Goal: Task Accomplishment & Management: Manage account settings

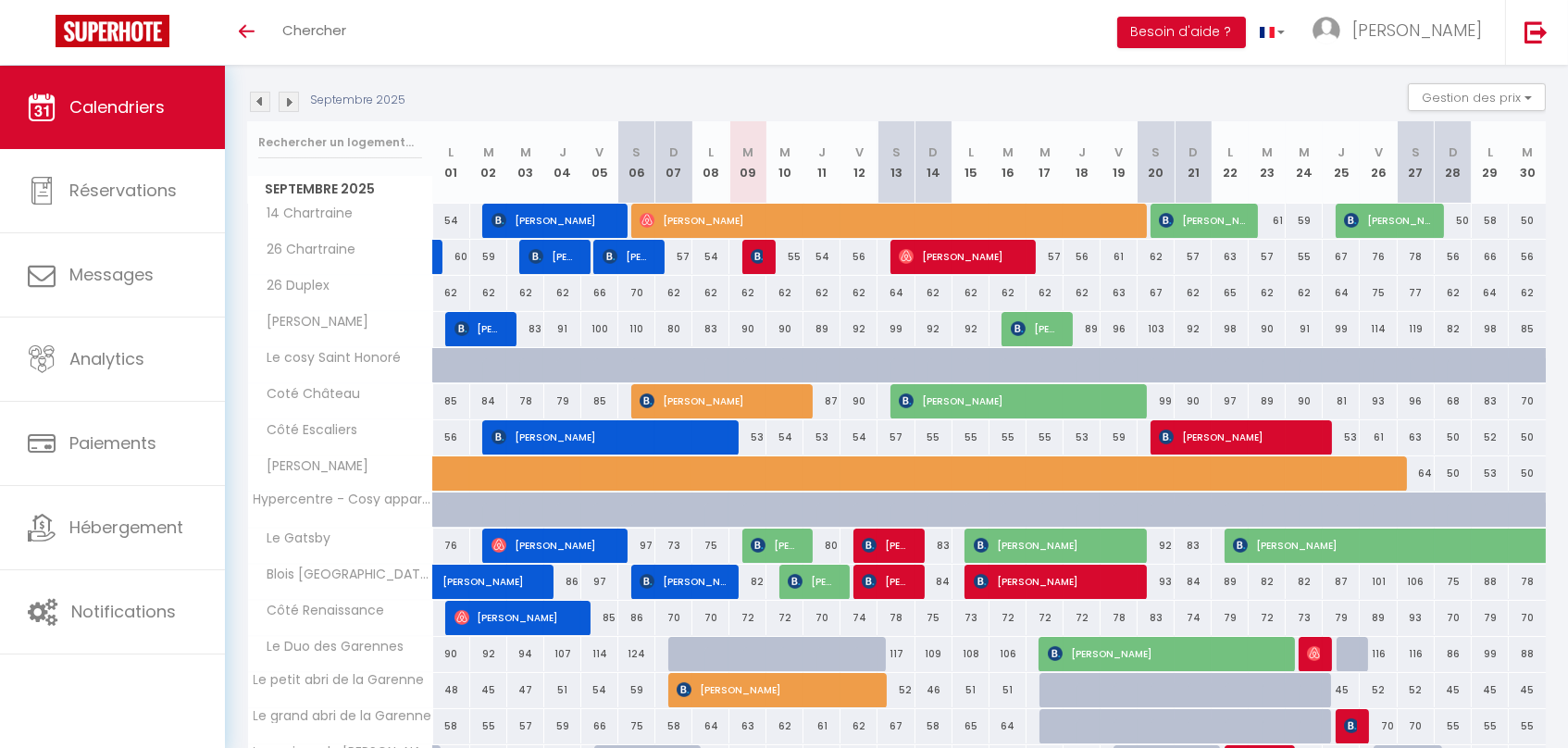
scroll to position [174, 0]
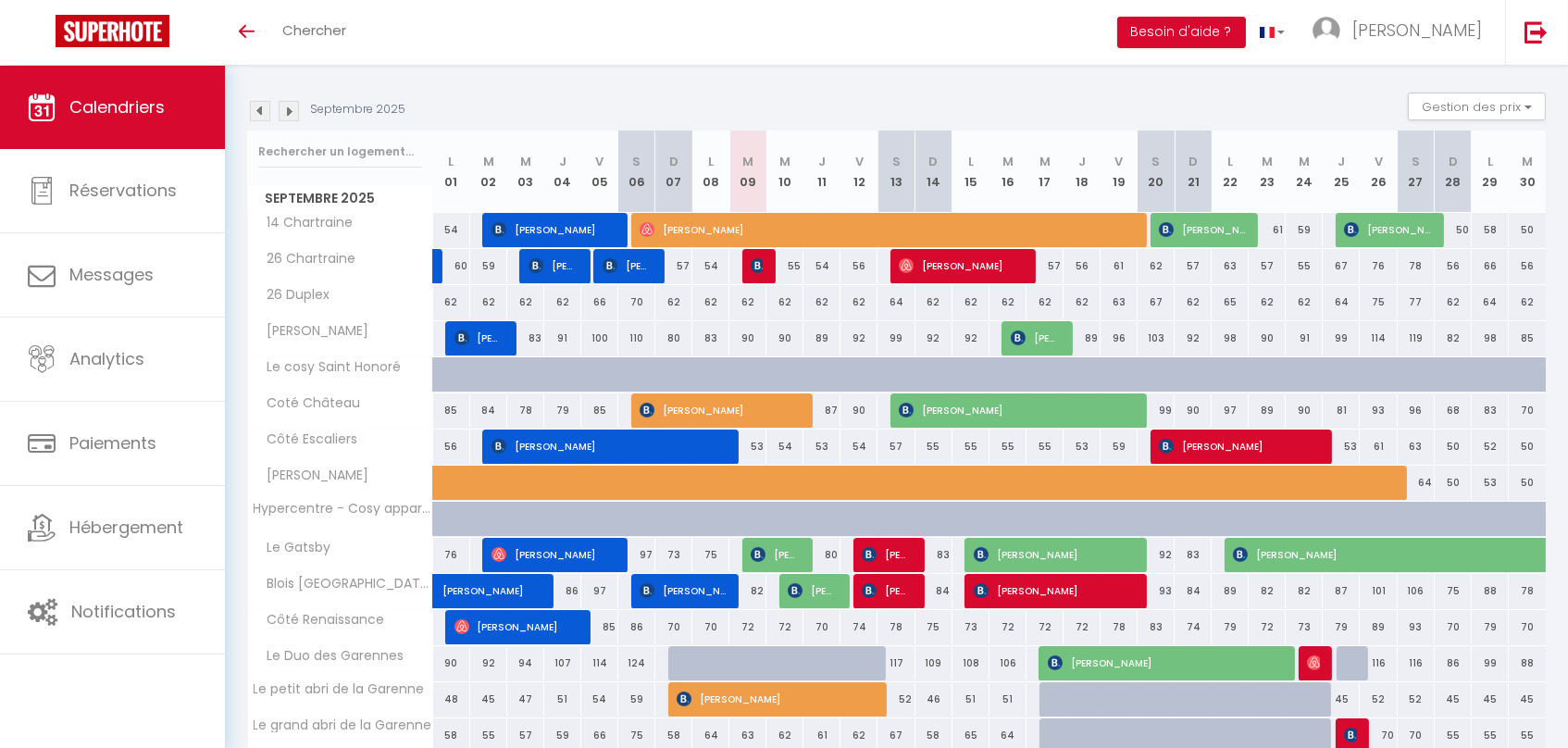
click at [283, 109] on img at bounding box center [289, 111] width 21 height 21
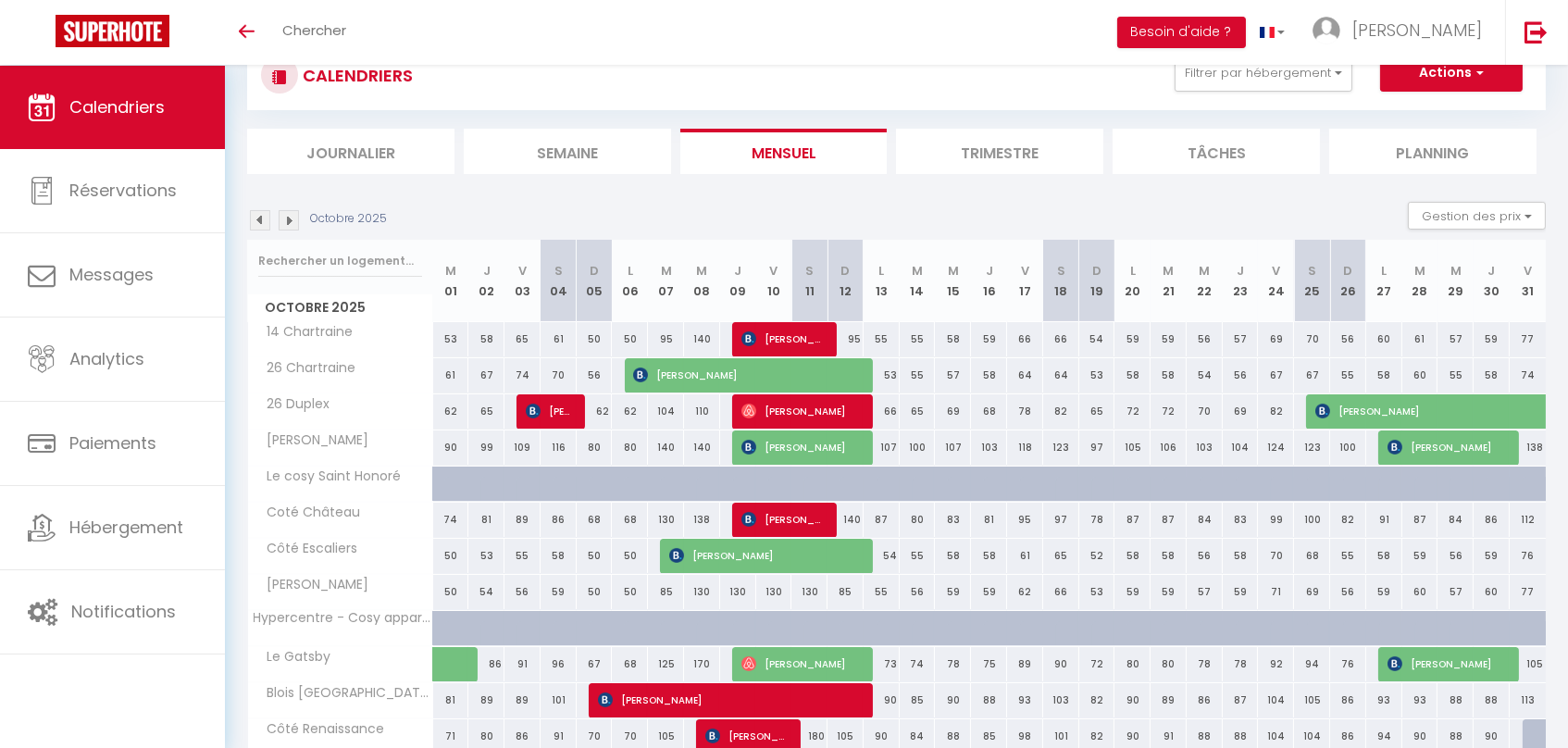
click at [283, 109] on div "CALENDRIERS Filtrer par hébergement Tous 26 Terrasse Hypercentre - Cosy apparte…" at bounding box center [896, 107] width 1298 height 133
click at [285, 221] on img at bounding box center [289, 221] width 21 height 21
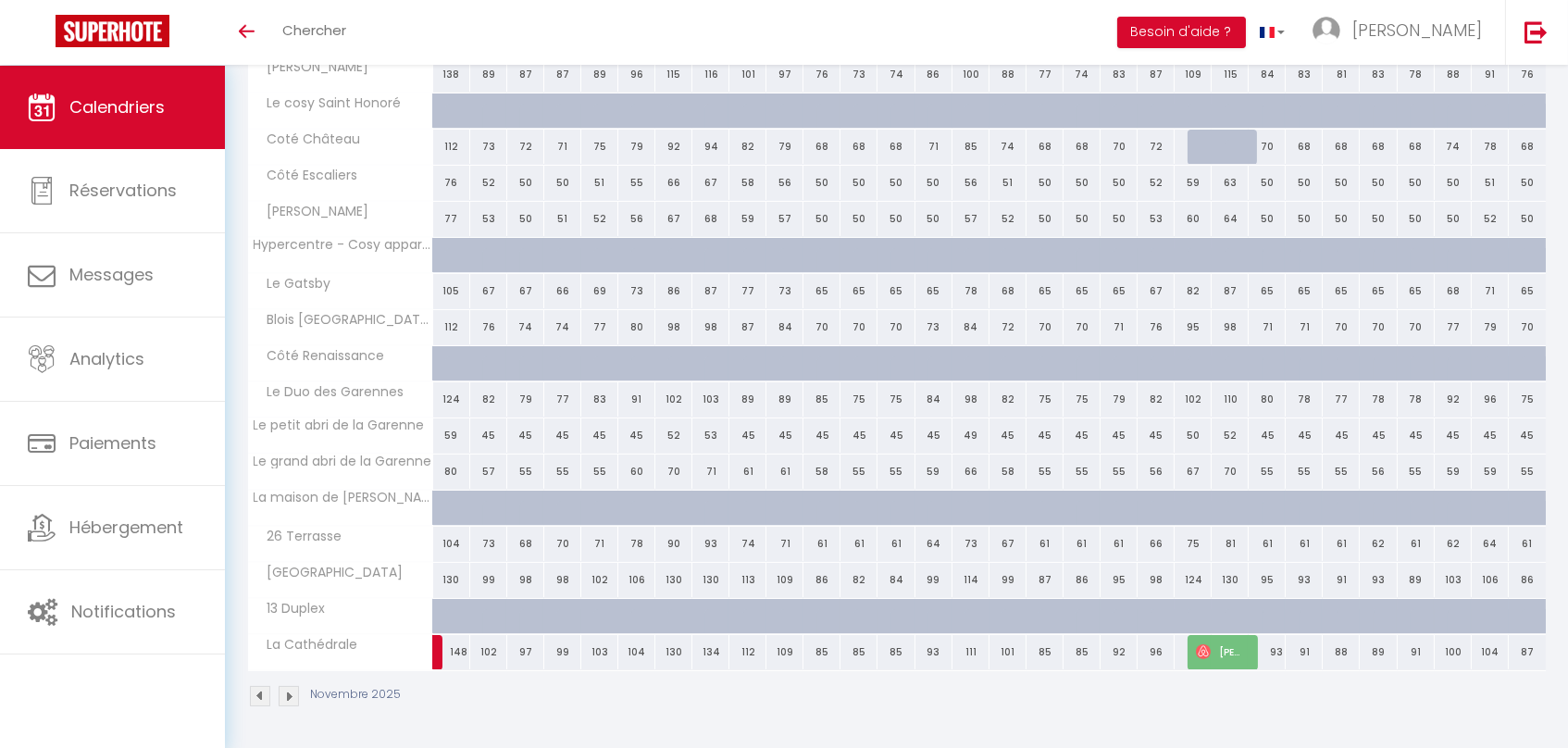
scroll to position [440, 0]
click at [1217, 651] on span "[PERSON_NAME] [PERSON_NAME]" at bounding box center [1220, 651] width 49 height 35
select select "OK"
select select "1"
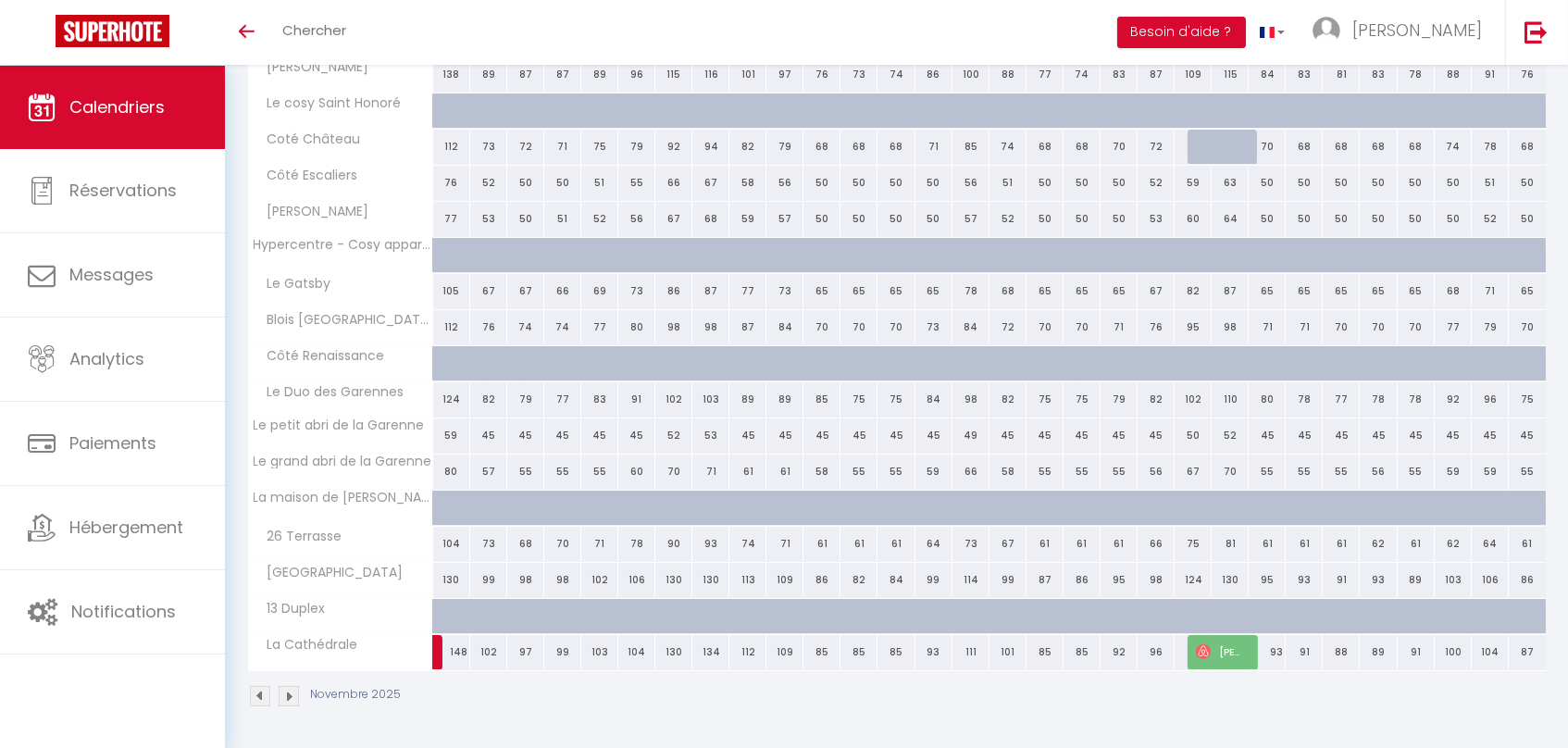
select select "0"
select select "1"
select select
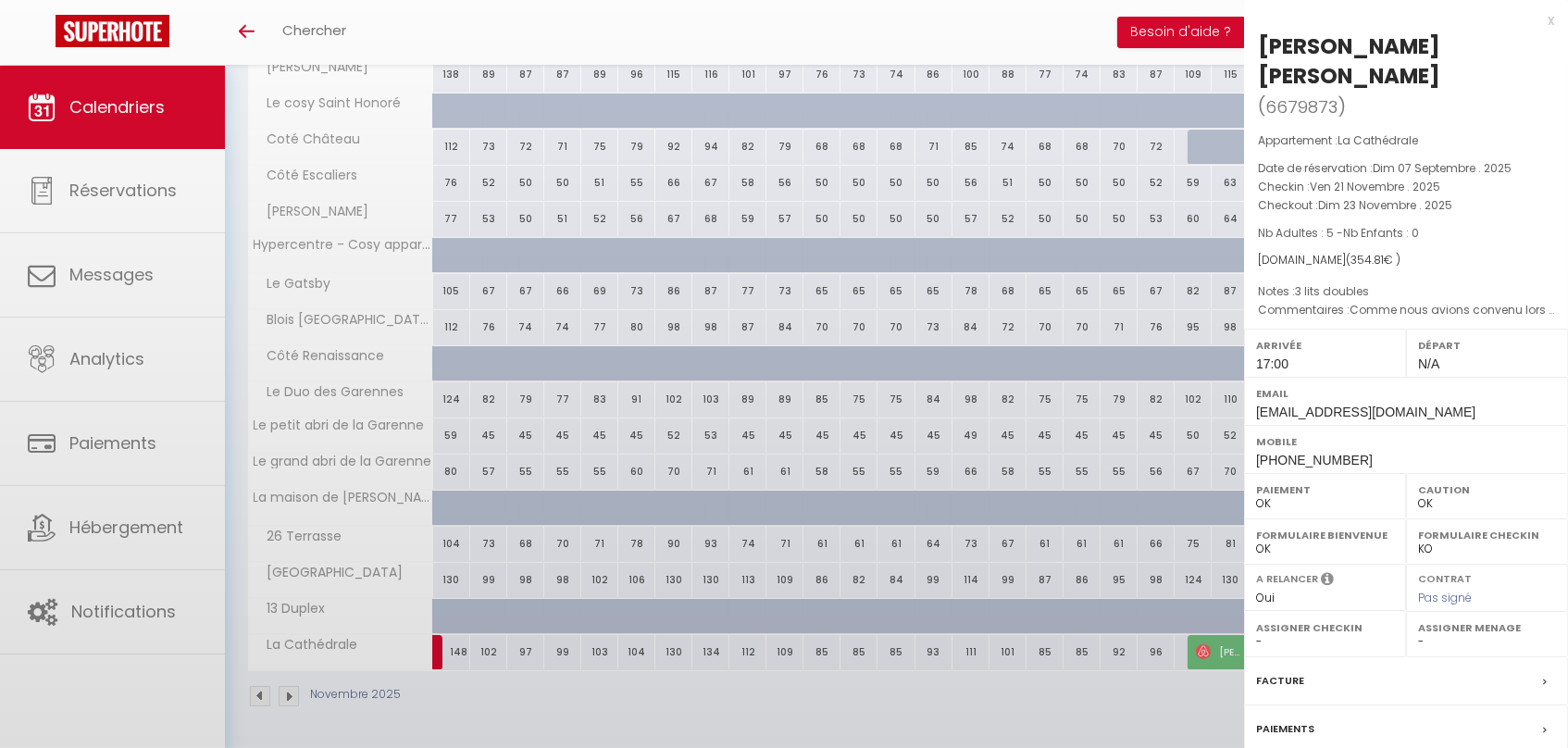
select select "16927"
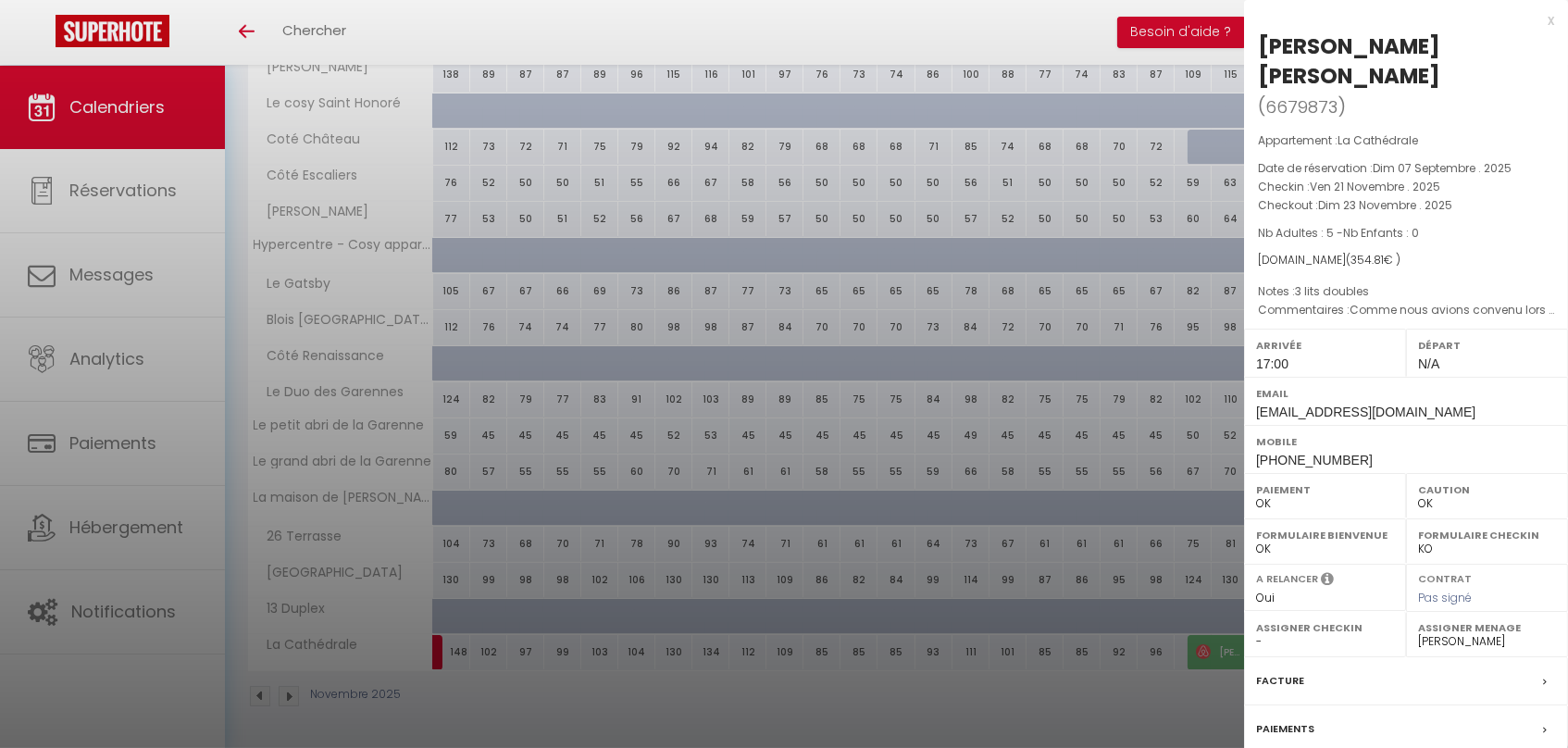
click at [1285, 682] on label "Facture" at bounding box center [1280, 680] width 48 height 20
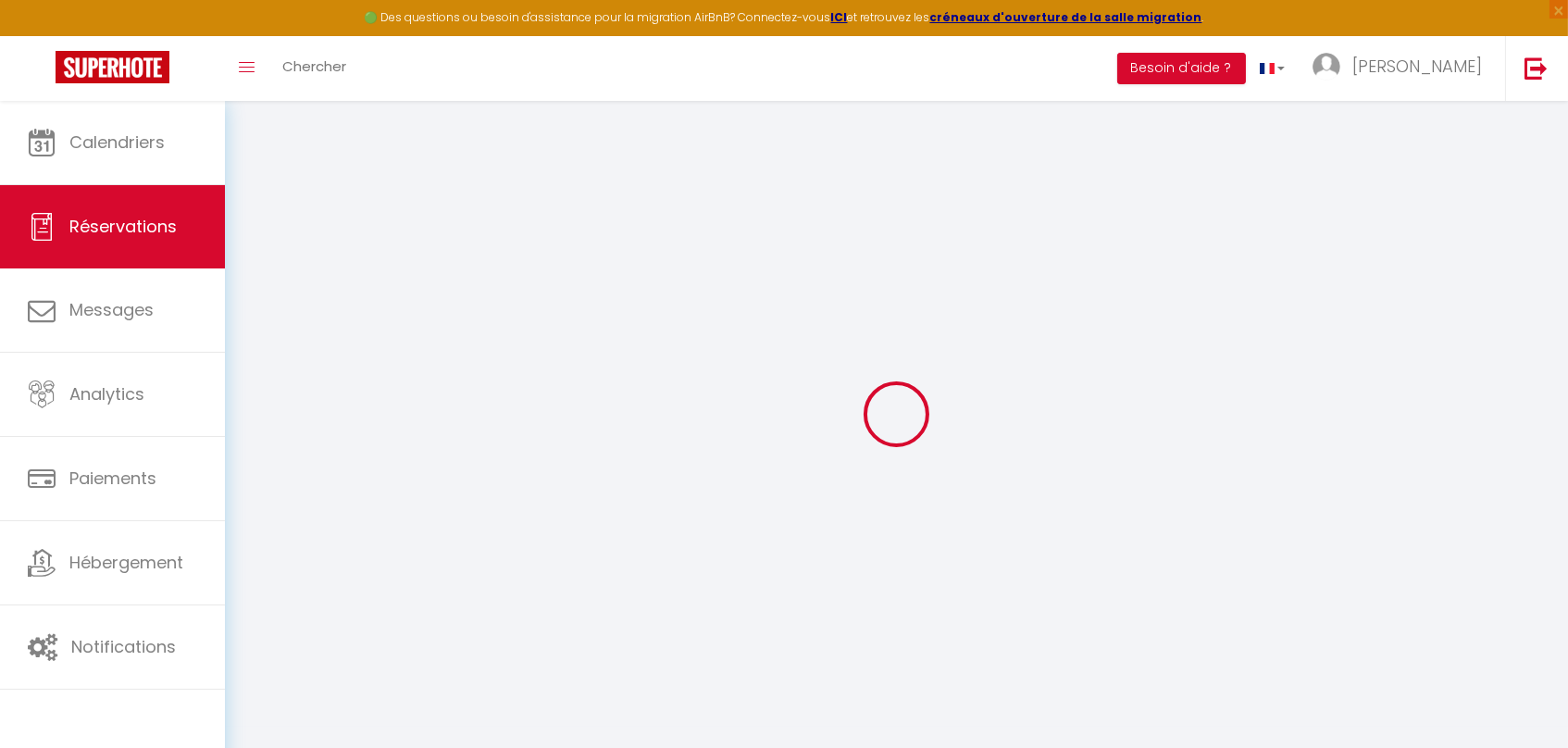
select select "cleaning"
select select "taxes"
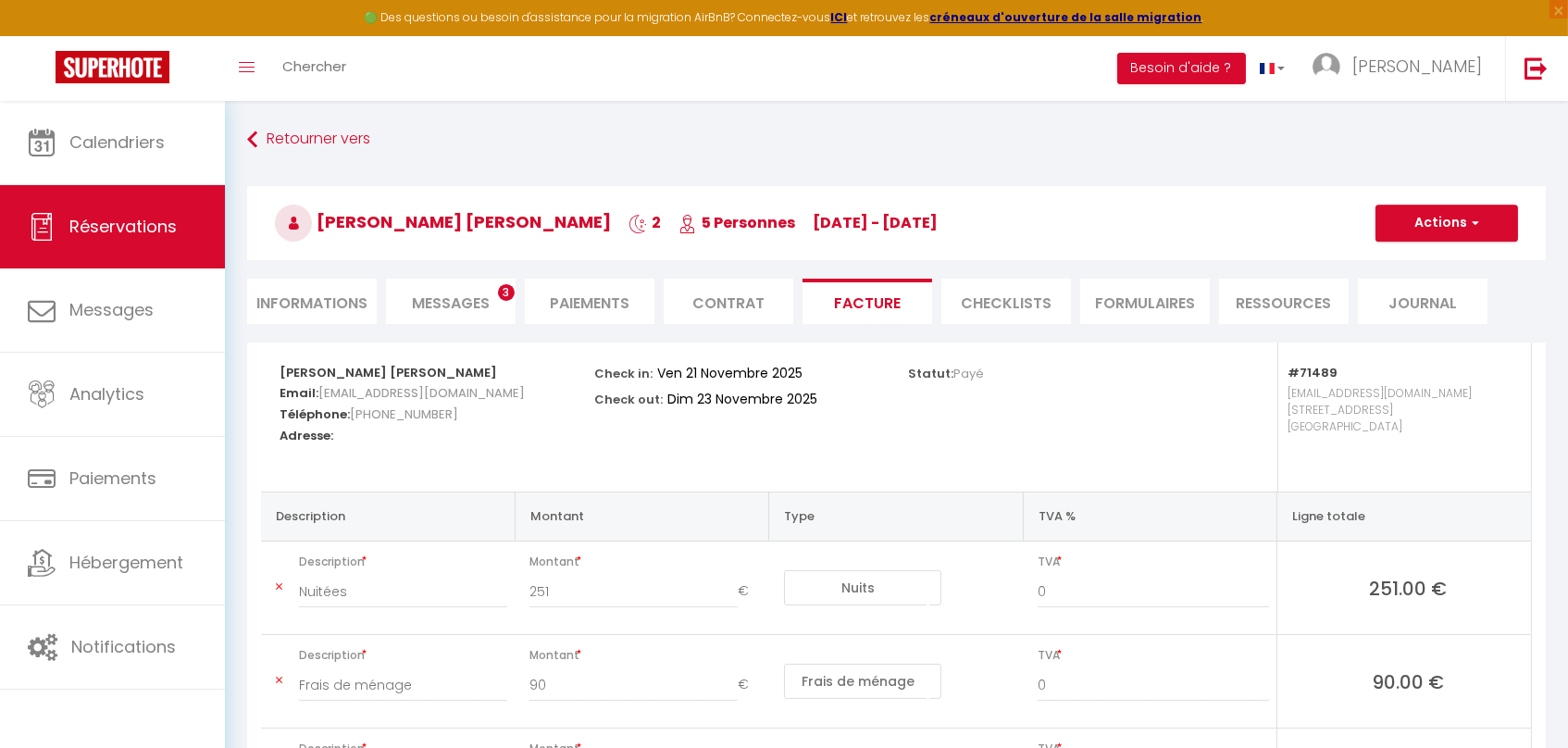
click at [490, 299] on li "Messages 3" at bounding box center [451, 302] width 130 height 45
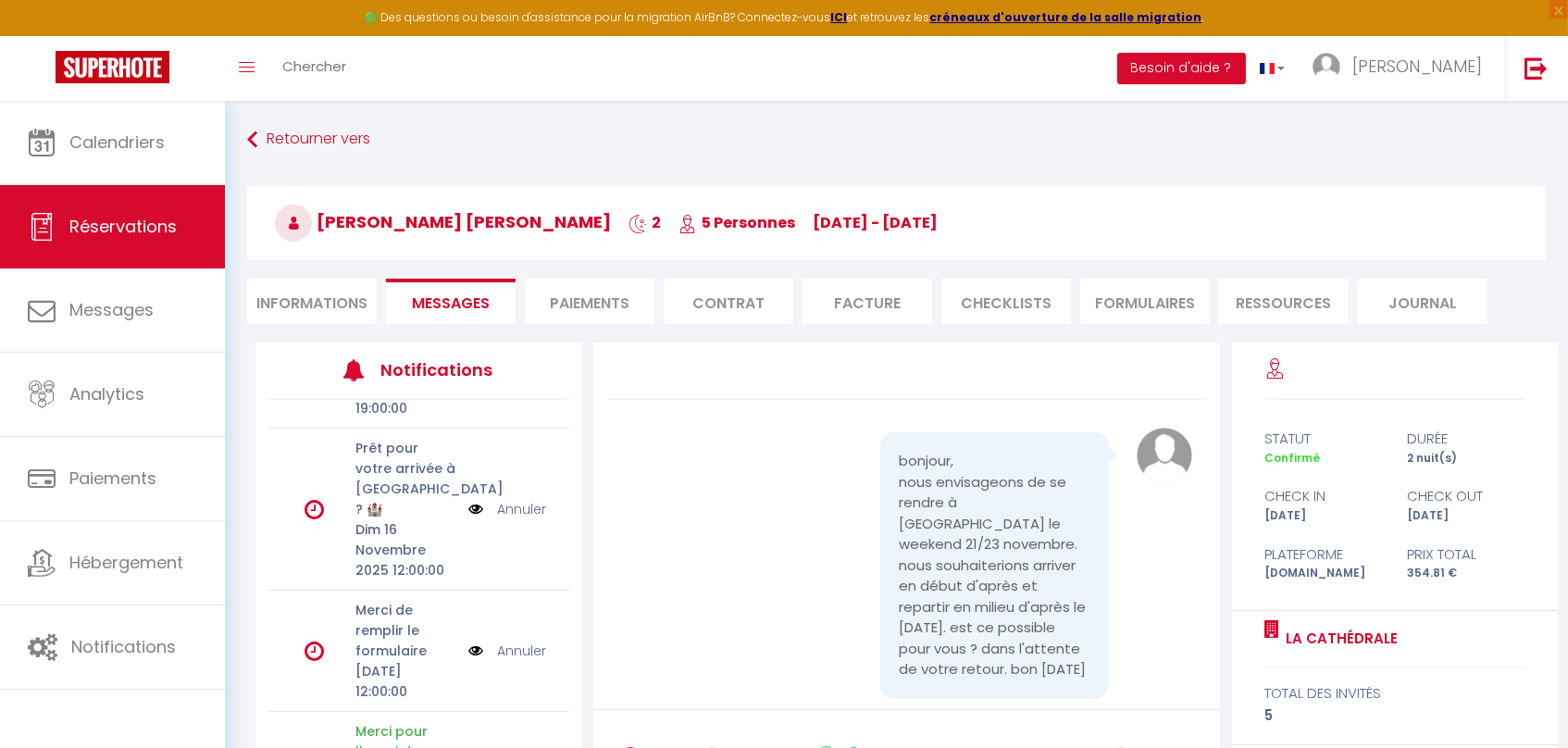
scroll to position [179, 0]
click at [526, 644] on link "Annuler" at bounding box center [521, 645] width 49 height 21
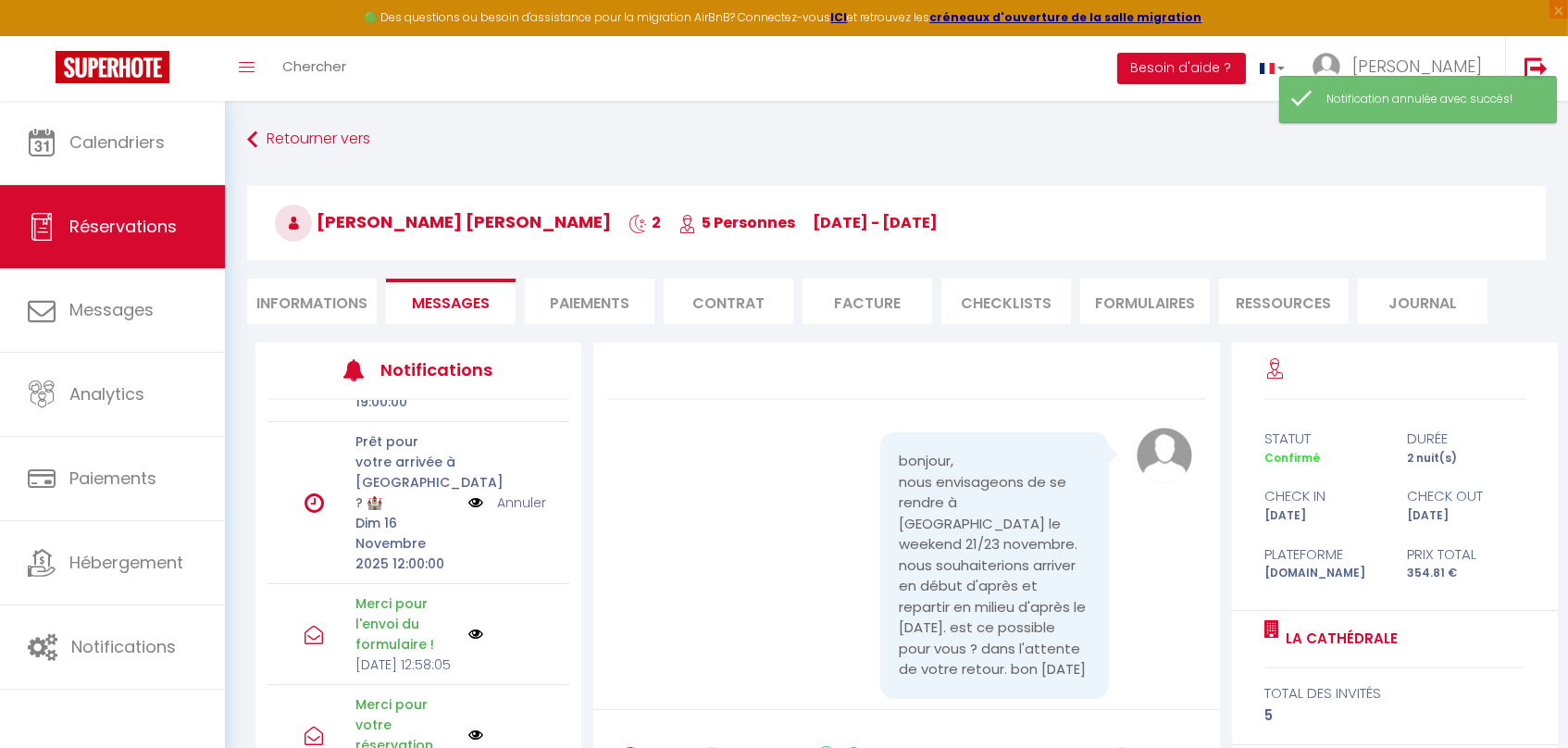
click at [322, 304] on li "Informations" at bounding box center [312, 302] width 130 height 45
select select
select index
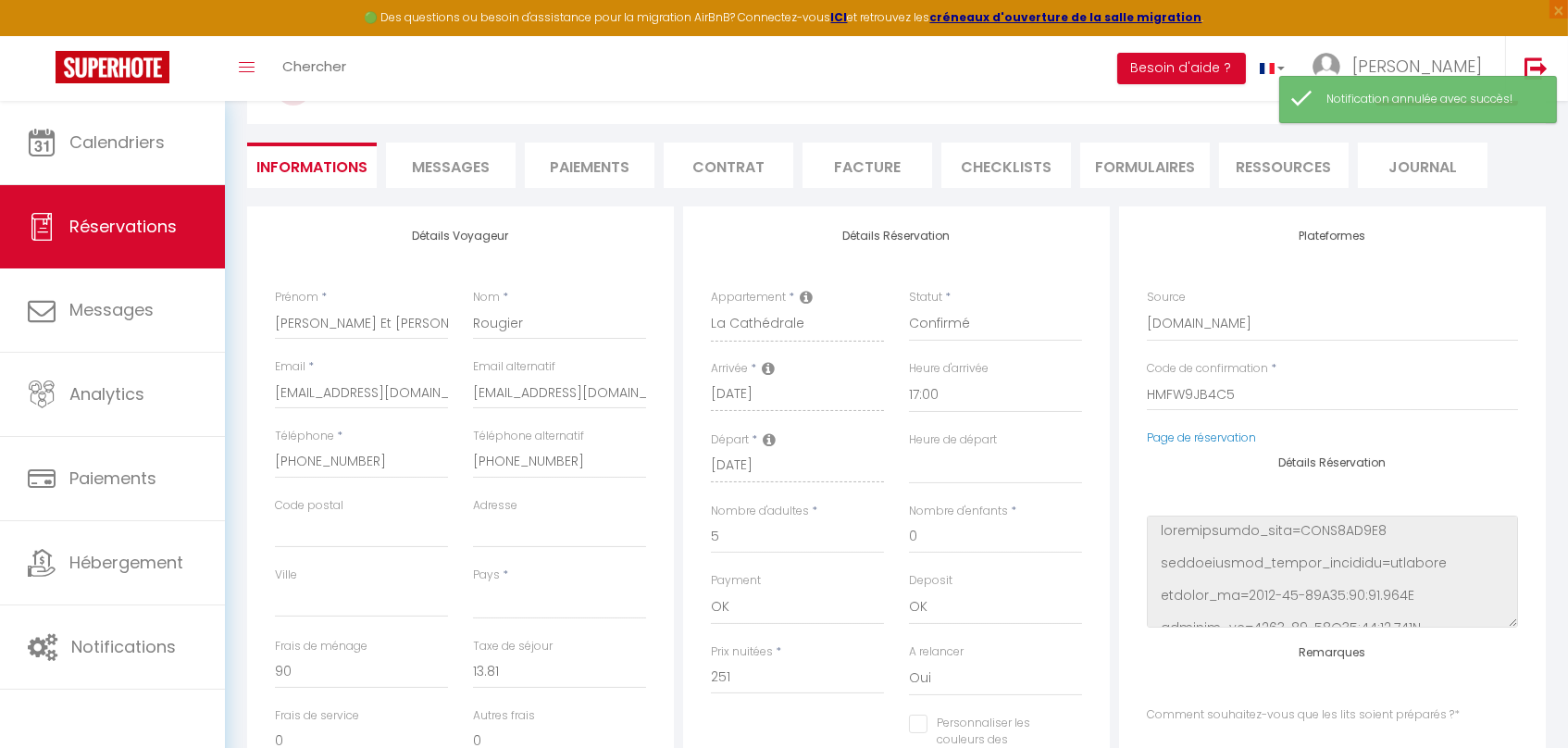
scroll to position [281, 0]
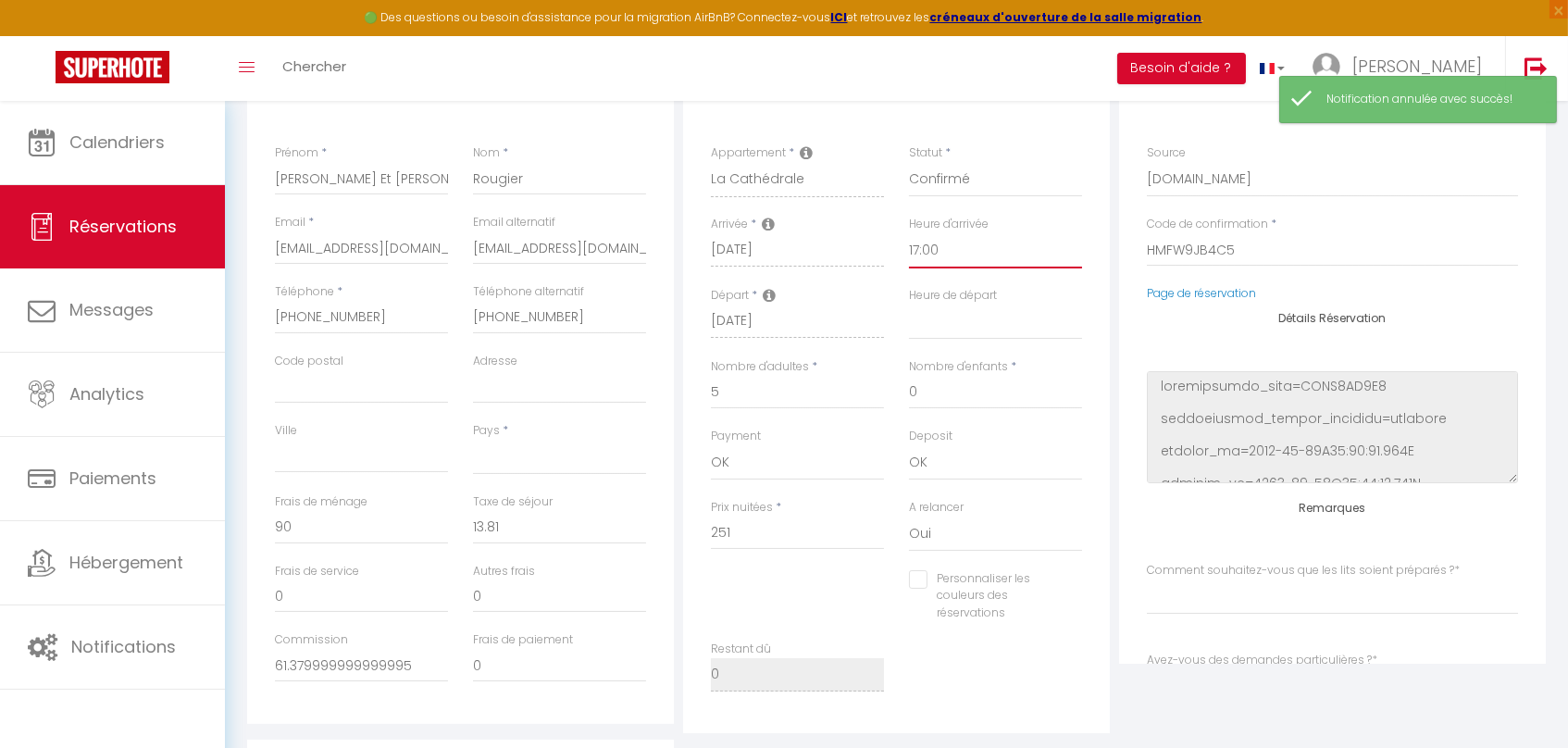
click at [953, 250] on select "00:00 00:30 01:00 01:30 02:00 02:30 03:00 03:30 04:00 04:30 05:00 05:30 06:00 0…" at bounding box center [996, 250] width 173 height 35
select select "14:30"
select select
select index
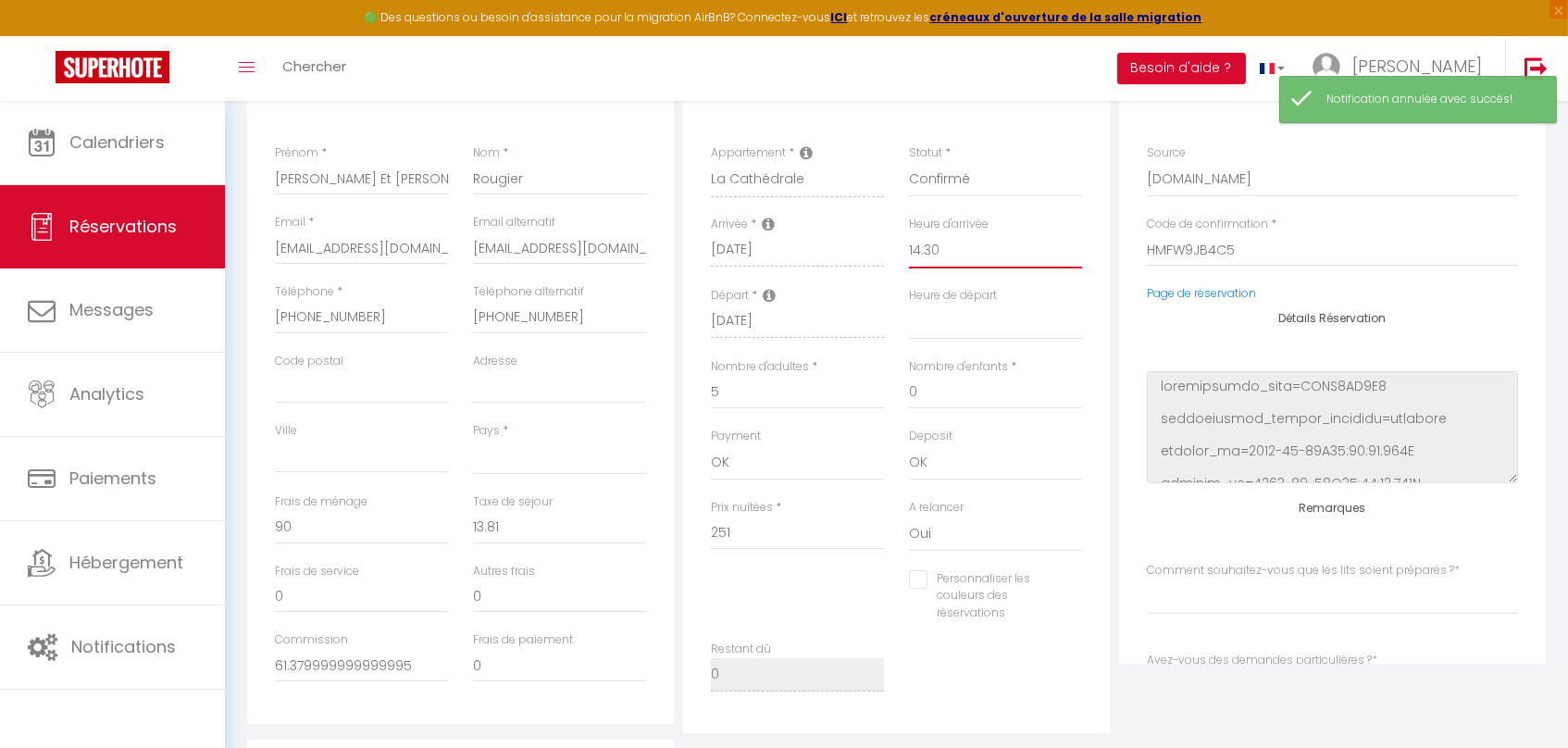
checkbox input "false"
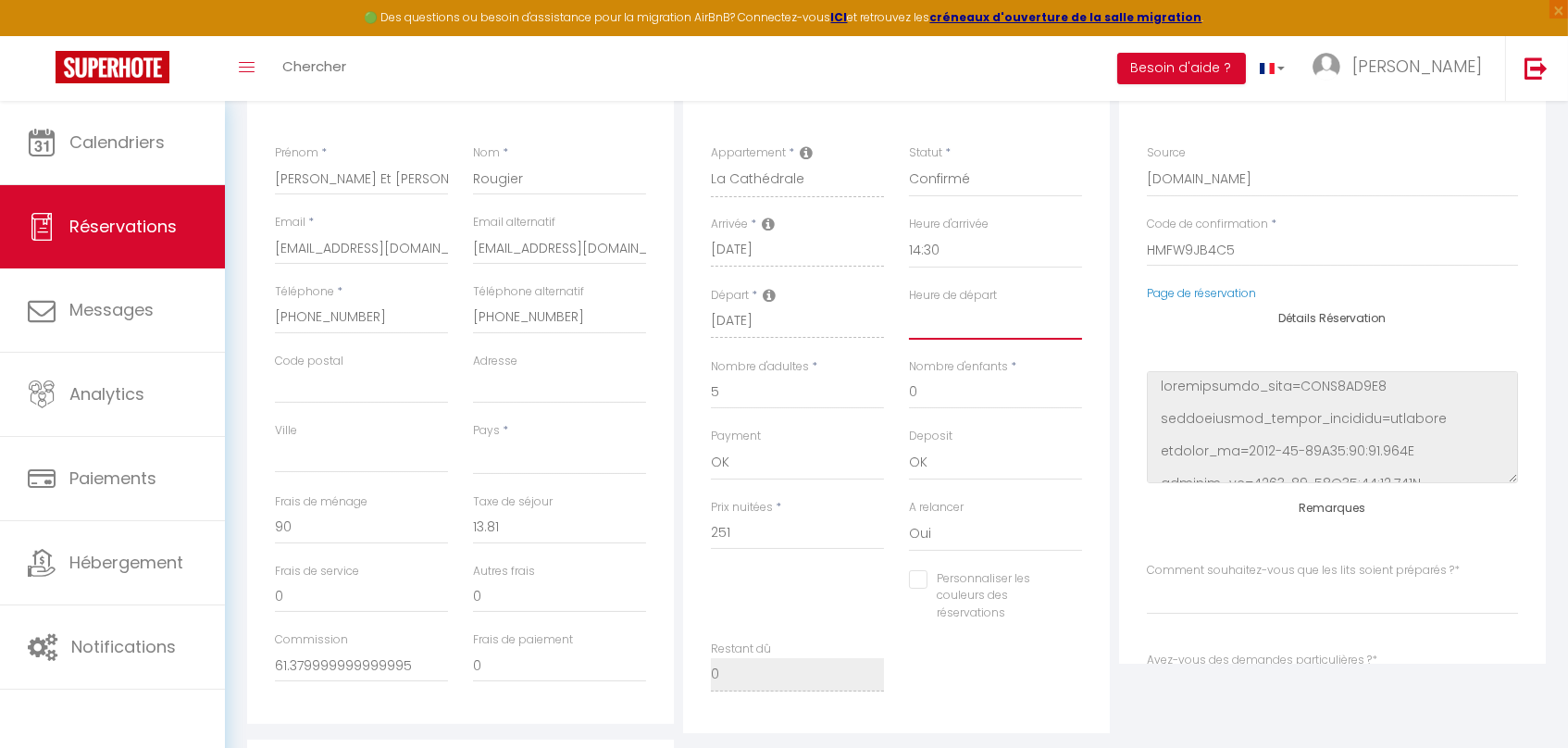
select select "16:00"
select select
select index
checkbox input "false"
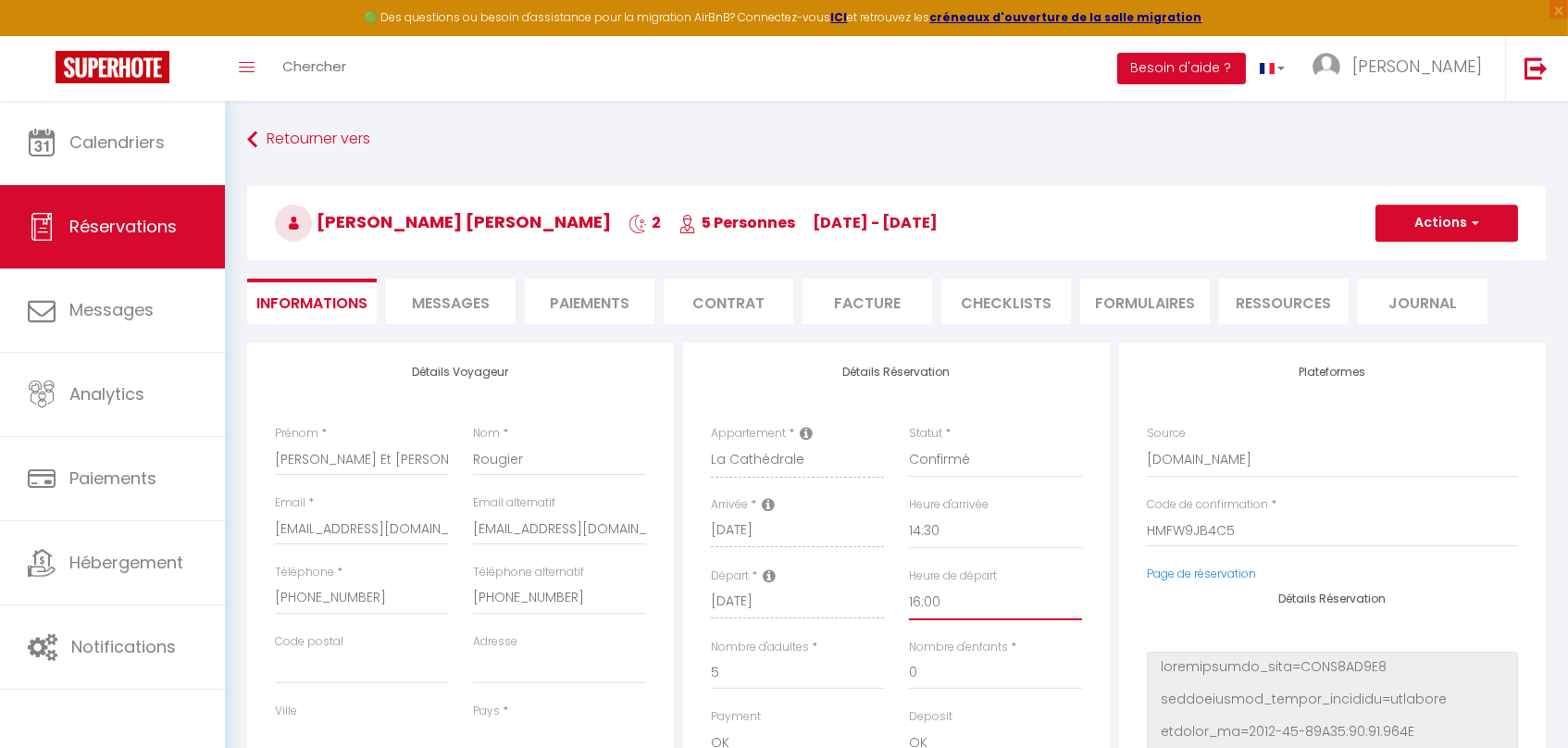
scroll to position [0, 0]
click at [1441, 208] on button "Actions" at bounding box center [1447, 223] width 143 height 37
click at [1402, 260] on link "Enregistrer" at bounding box center [1428, 264] width 147 height 24
